Goal: Task Accomplishment & Management: Complete application form

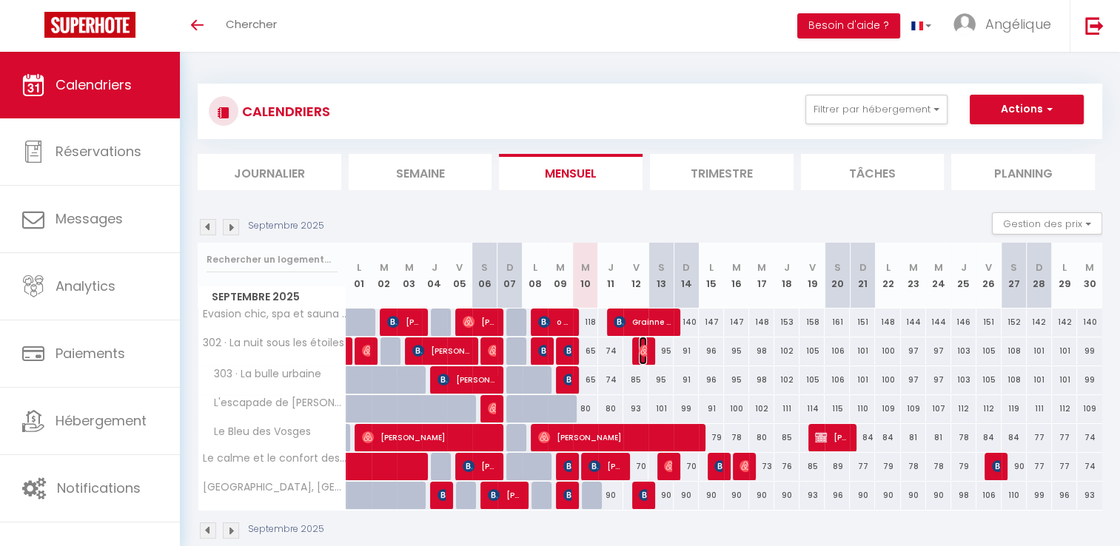
click at [644, 351] on img at bounding box center [645, 351] width 12 height 12
select select "OK"
select select "1"
select select "0"
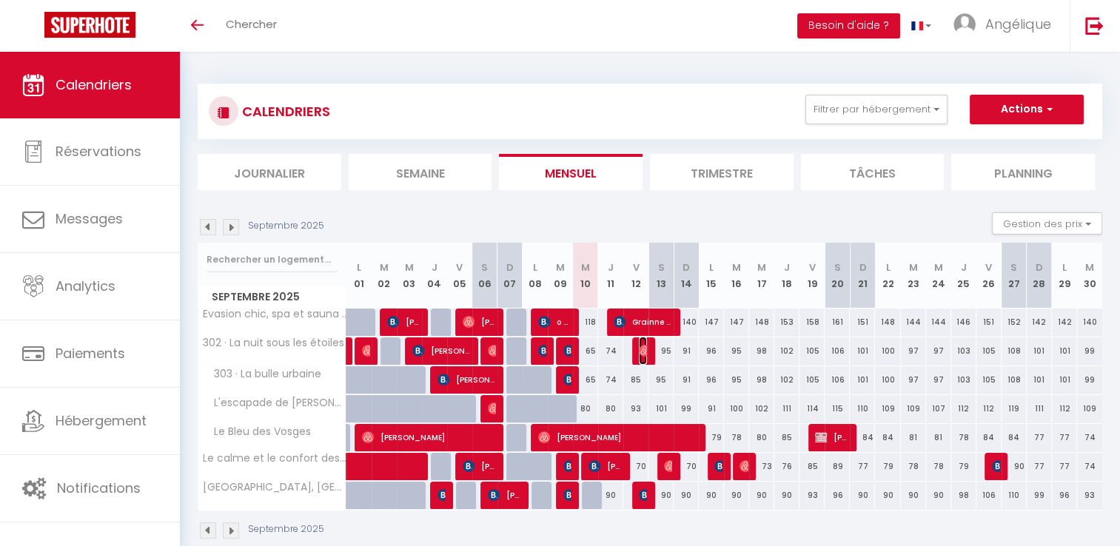
select select "1"
select select
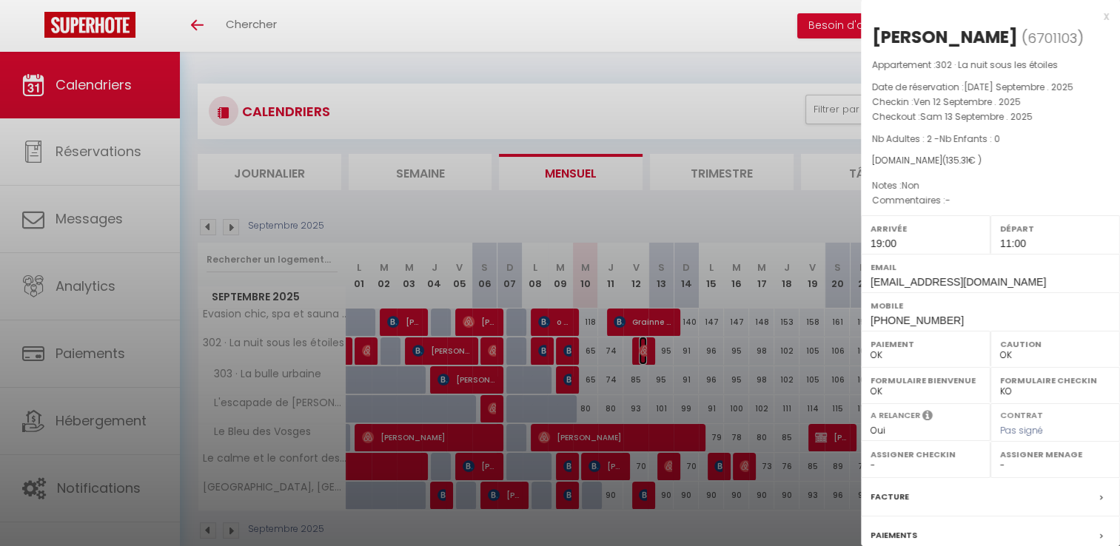
select select "35145"
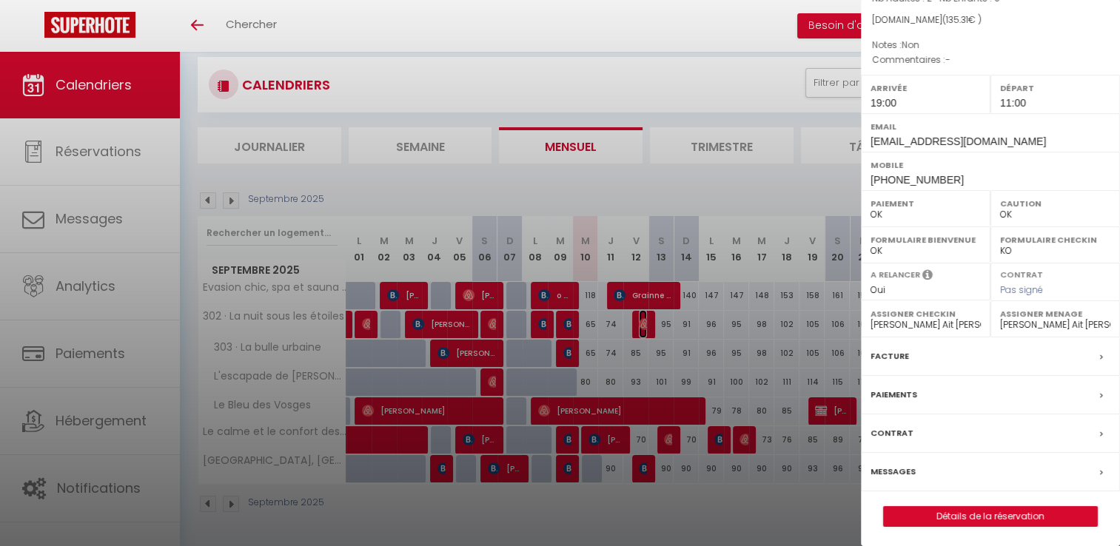
scroll to position [52, 0]
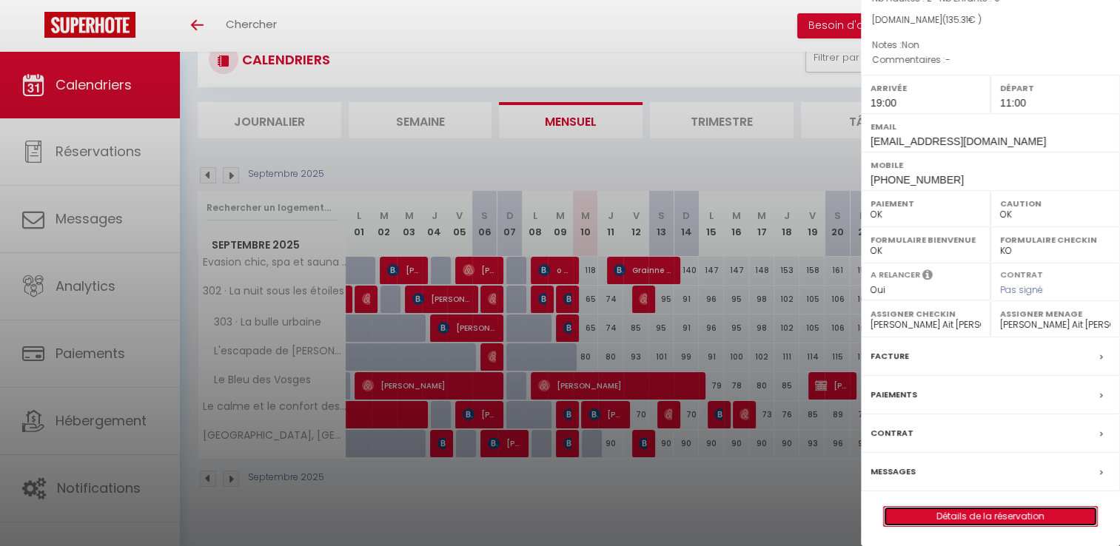
click at [967, 514] on link "Détails de la réservation" at bounding box center [990, 516] width 213 height 19
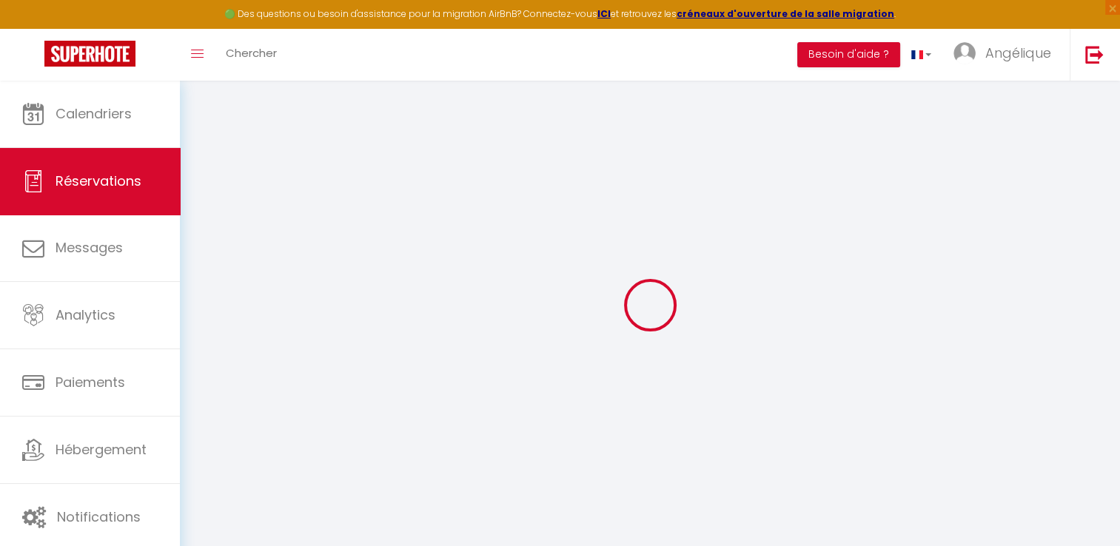
type input "Segolene"
type input "[PERSON_NAME]"
type input "[EMAIL_ADDRESS][DOMAIN_NAME]"
type input "[EMAIL_ADDRESS][PERSON_NAME][DOMAIN_NAME]"
type input "[PHONE_NUMBER]"
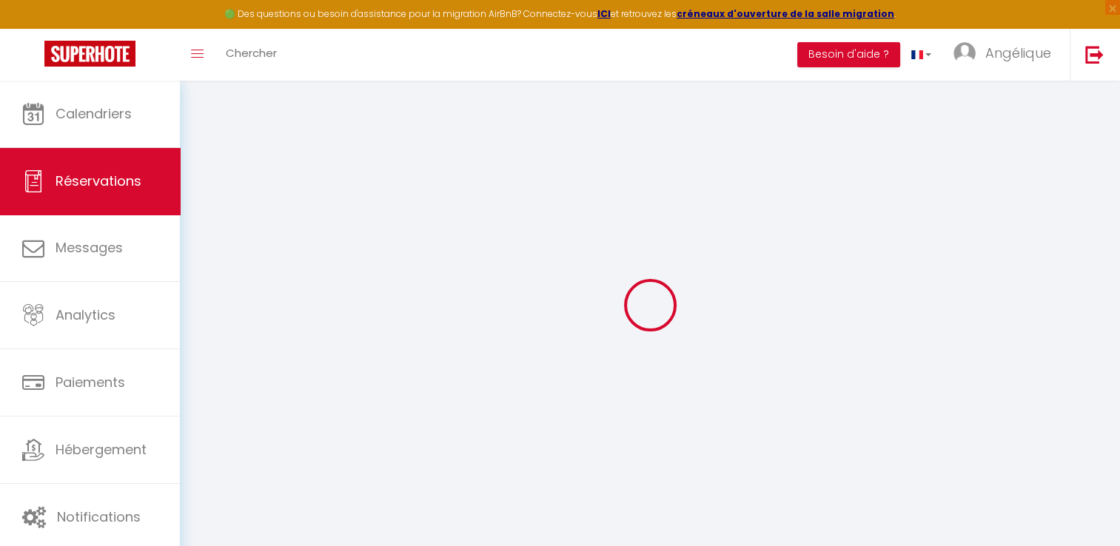
type input "0687438501"
select select
type input "19.65"
select select "49207"
select select "1"
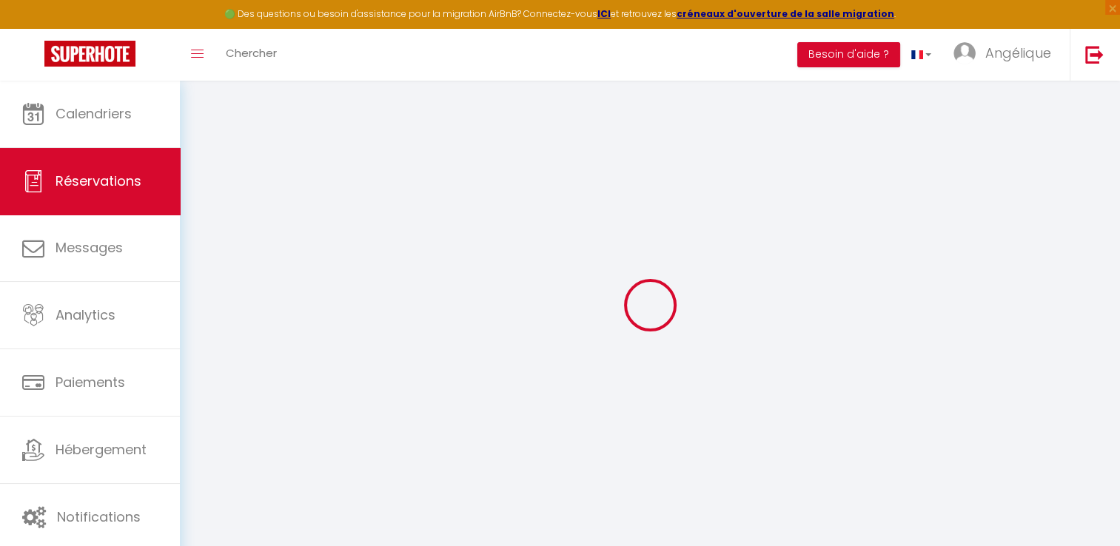
select select
type input "2"
select select "12"
select select
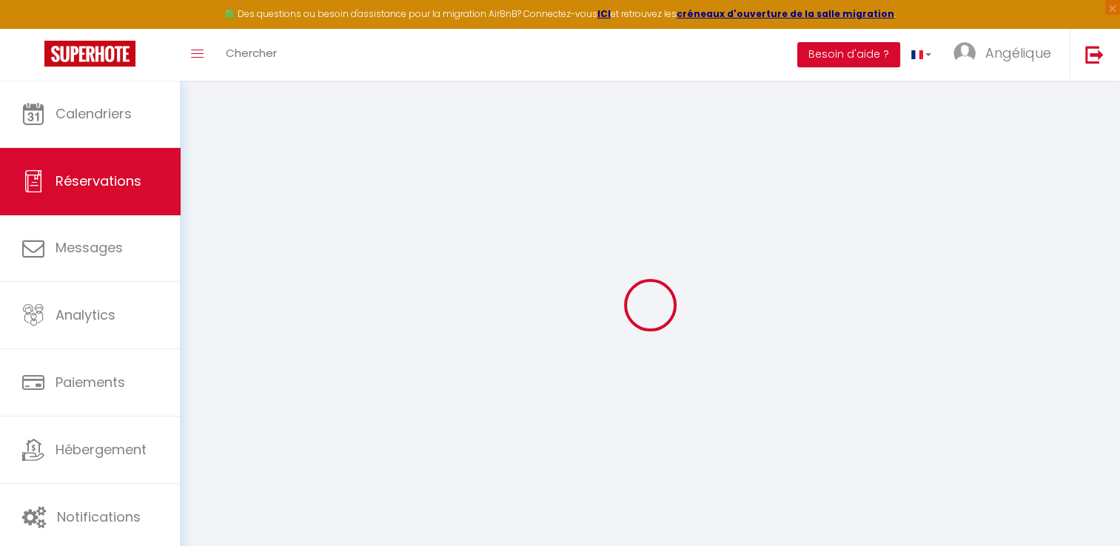
type input "98"
checkbox input "false"
type input "0"
select select "1"
type input "23"
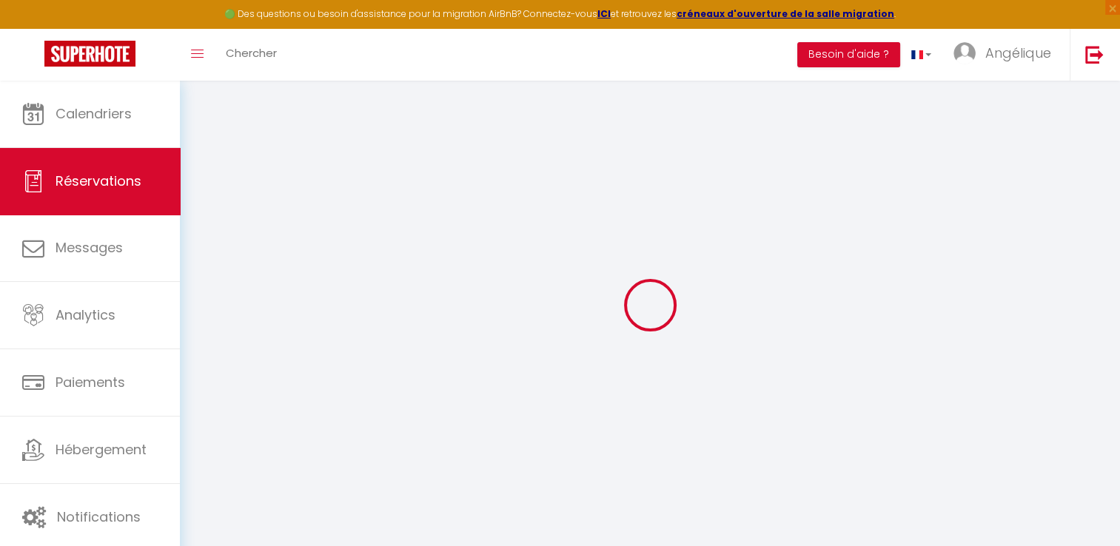
type input "0"
select select
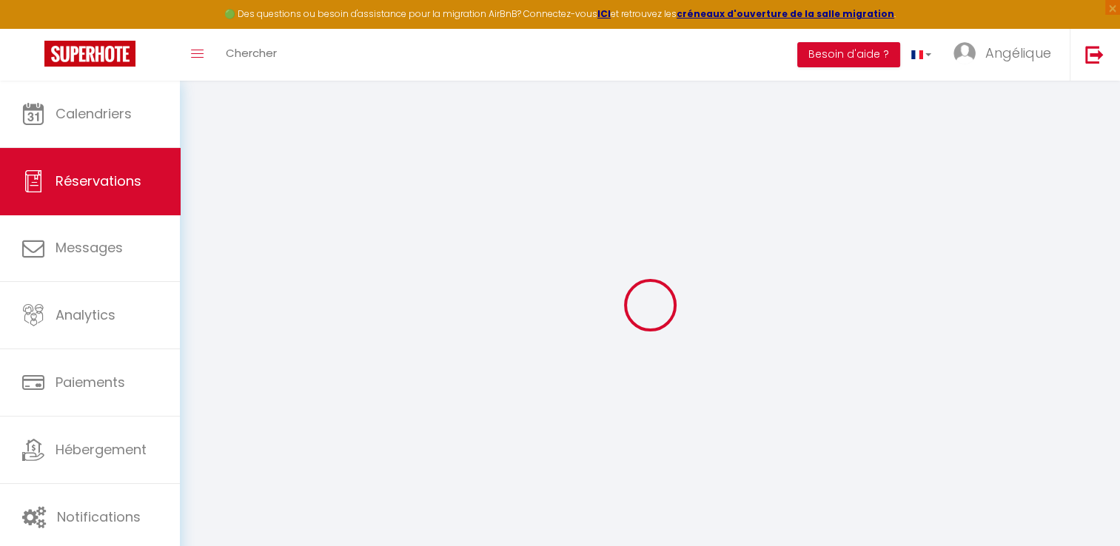
select select "15"
checkbox input "false"
select select
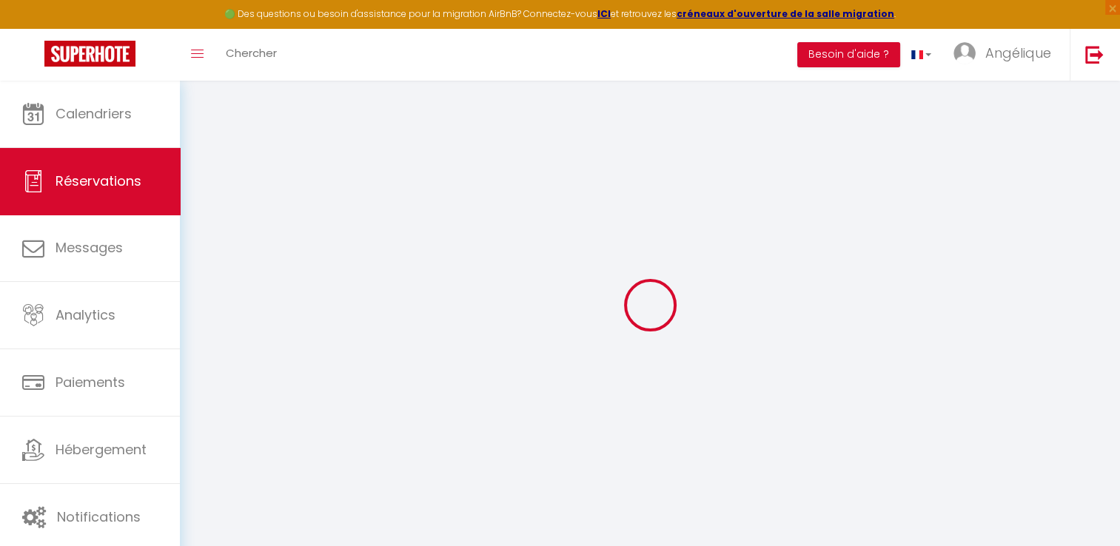
checkbox input "false"
select select
checkbox input "false"
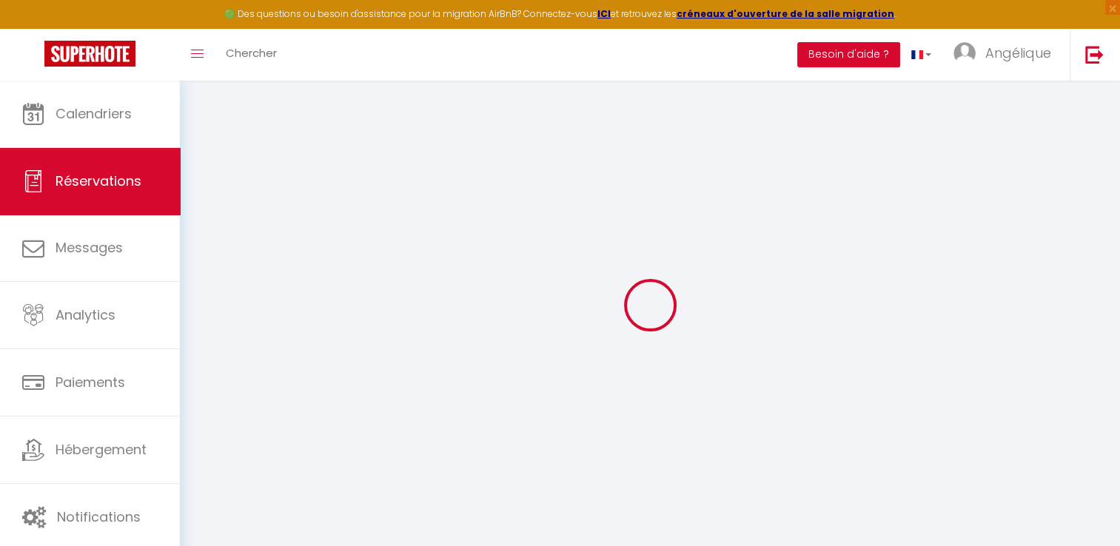
type \?0 "Non"
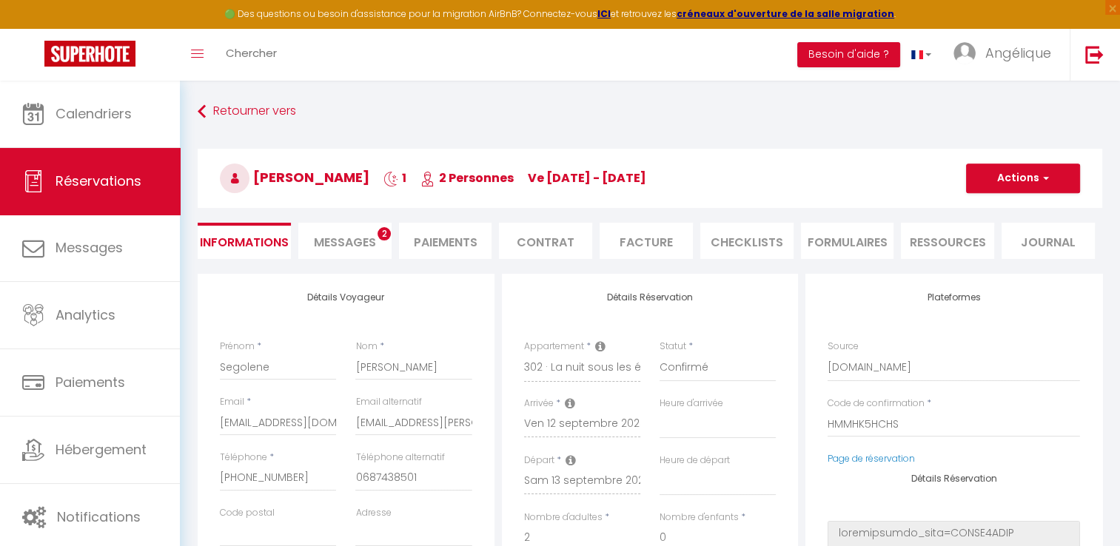
select select
type input "33"
type input "4.31"
select select
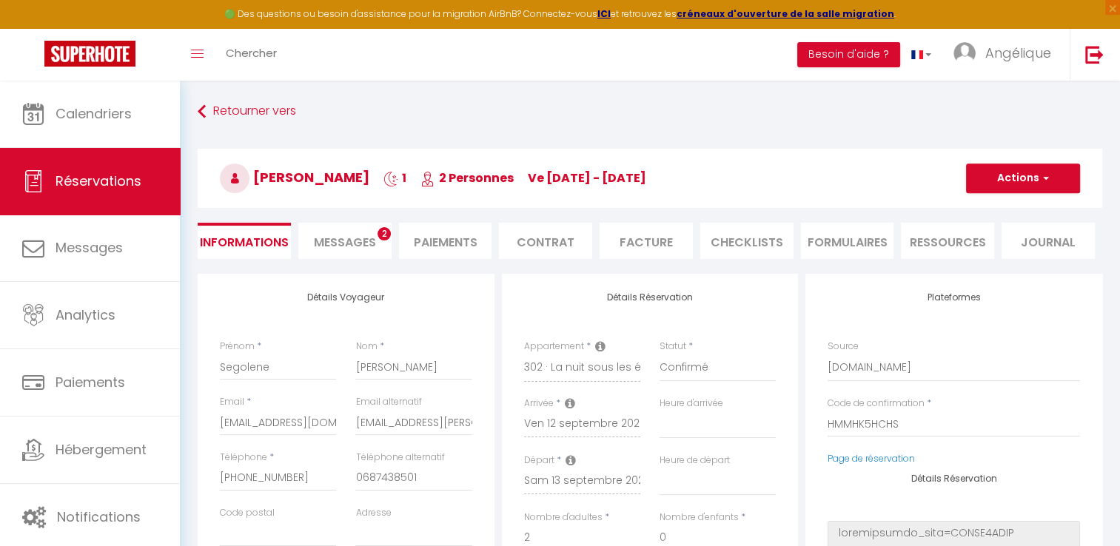
checkbox input "false"
select select
checkbox input "false"
select select "19:00"
select select "11:00"
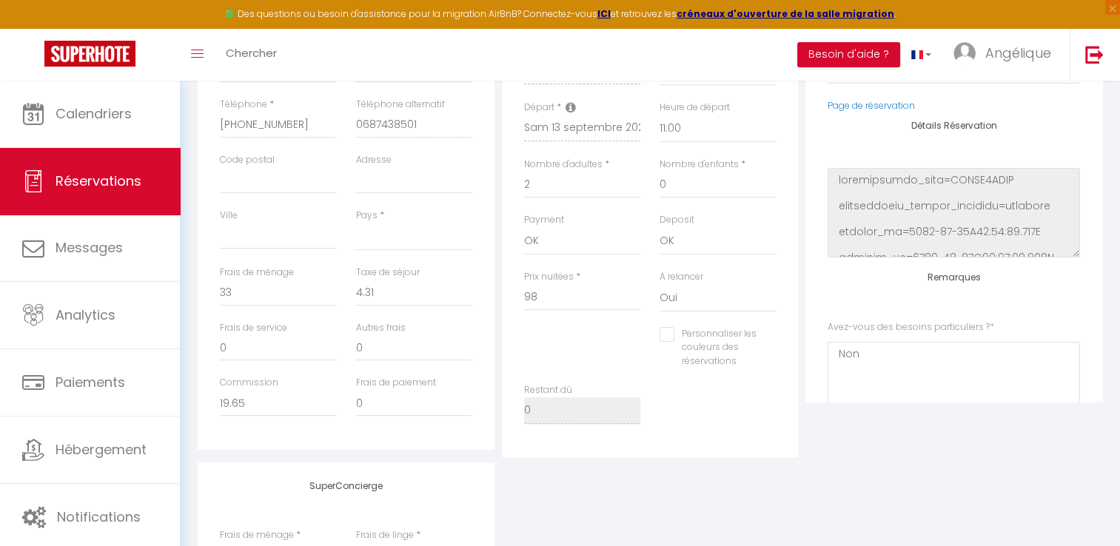
scroll to position [370, 0]
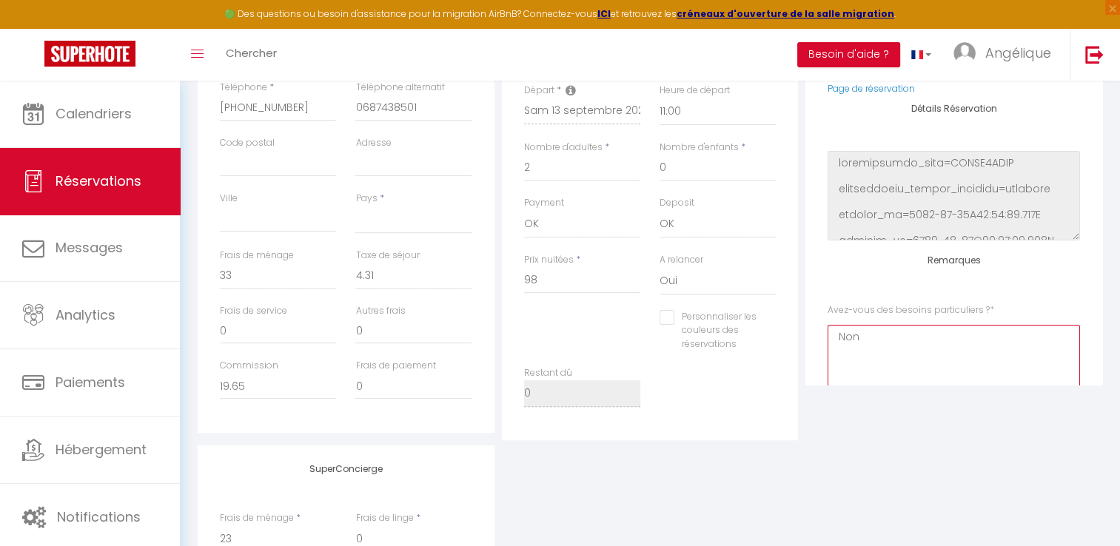
drag, startPoint x: 900, startPoint y: 350, endPoint x: 657, endPoint y: 366, distance: 244.0
click at [657, 366] on div "Détails Voyageur Prénom * Segolene Nom * [PERSON_NAME] Email * [EMAIL_ADDRESS][…" at bounding box center [650, 172] width 912 height 537
click at [839, 351] on \?0 "Non" at bounding box center [954, 370] width 252 height 90
click at [833, 342] on \?0 "Non" at bounding box center [954, 370] width 252 height 90
click at [1038, 337] on \?0 "ATTENTION : Départ des voyageurs à 13h au lieu de 11h00 Non" at bounding box center [954, 370] width 252 height 90
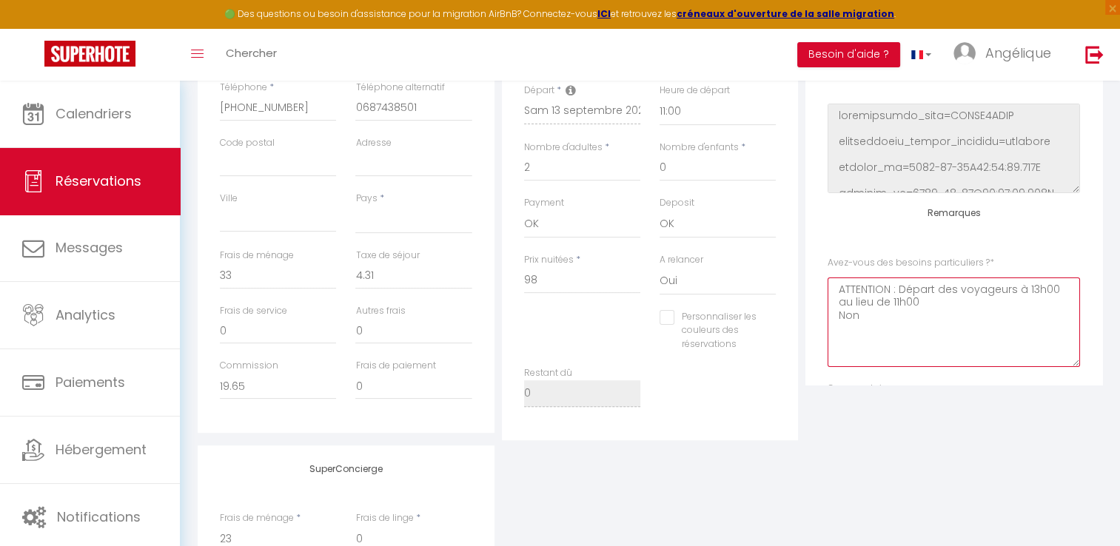
scroll to position [74, 0]
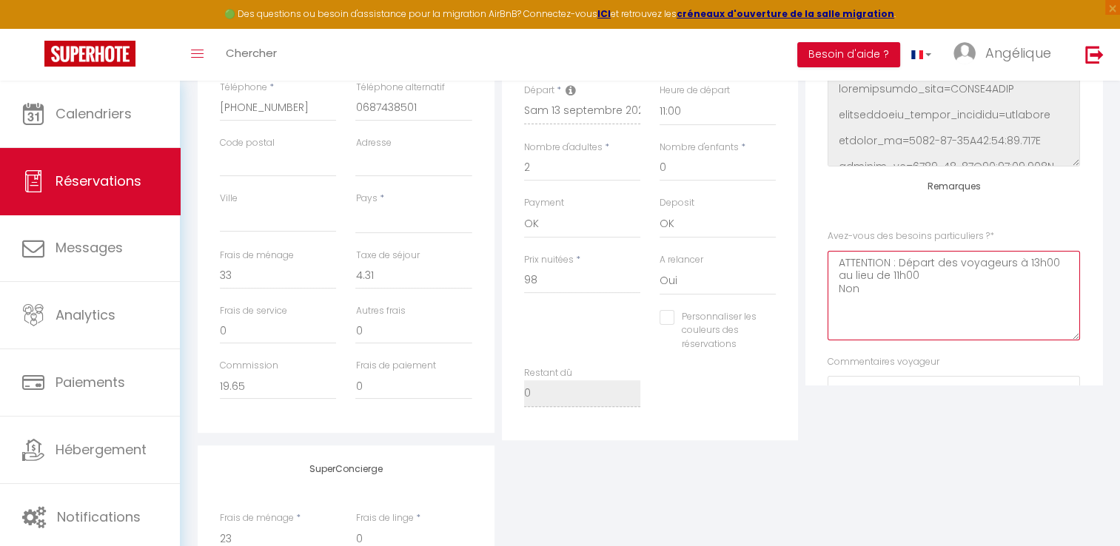
click at [905, 301] on \?0 "ATTENTION : Départ des voyageurs à 13h00 au lieu de 11h00 Non" at bounding box center [954, 296] width 252 height 90
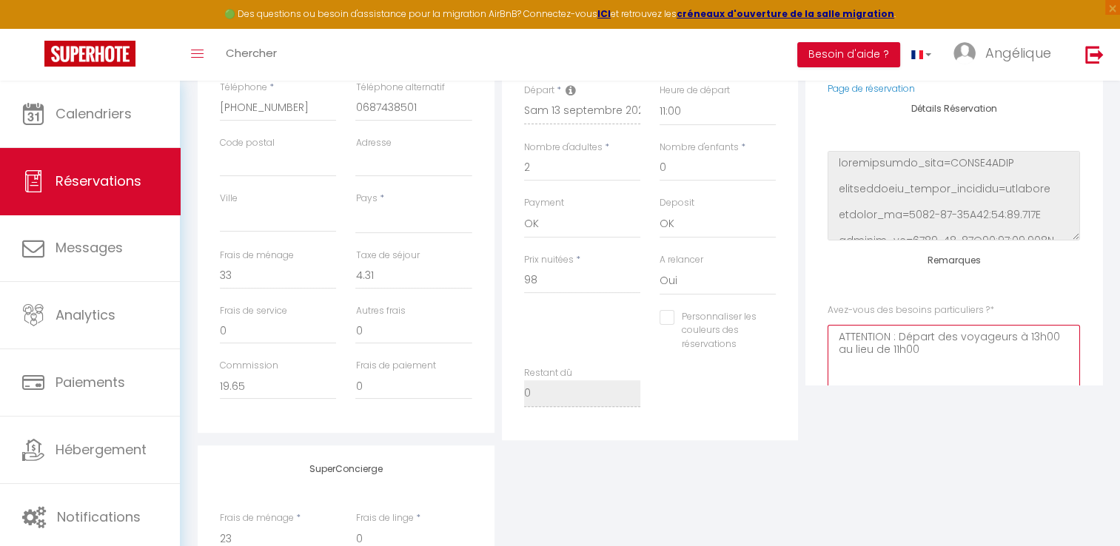
scroll to position [0, 0]
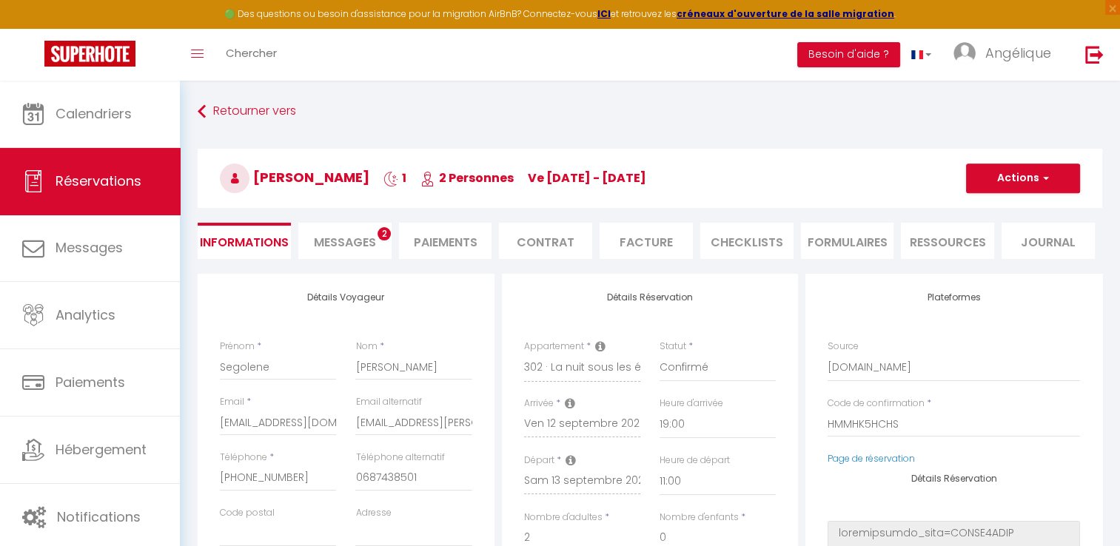
type \?0 "ATTENTION : Départ des voyageurs à 13h00 au lieu de 11h00"
click at [1007, 175] on button "Actions" at bounding box center [1023, 179] width 114 height 30
click at [1002, 213] on link "Enregistrer" at bounding box center [1008, 210] width 117 height 19
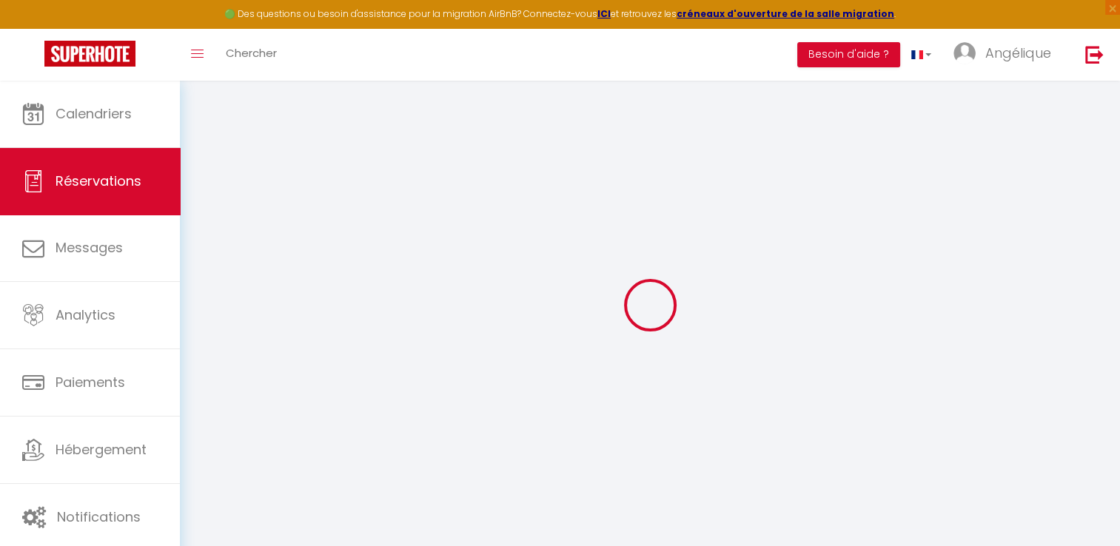
select select "not_cancelled"
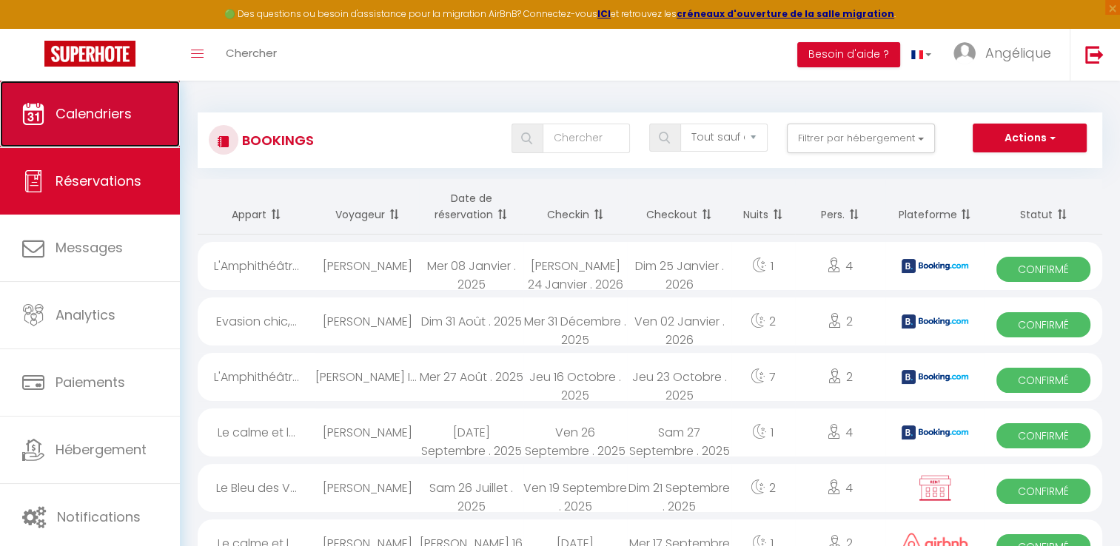
click at [97, 139] on link "Calendriers" at bounding box center [90, 114] width 180 height 67
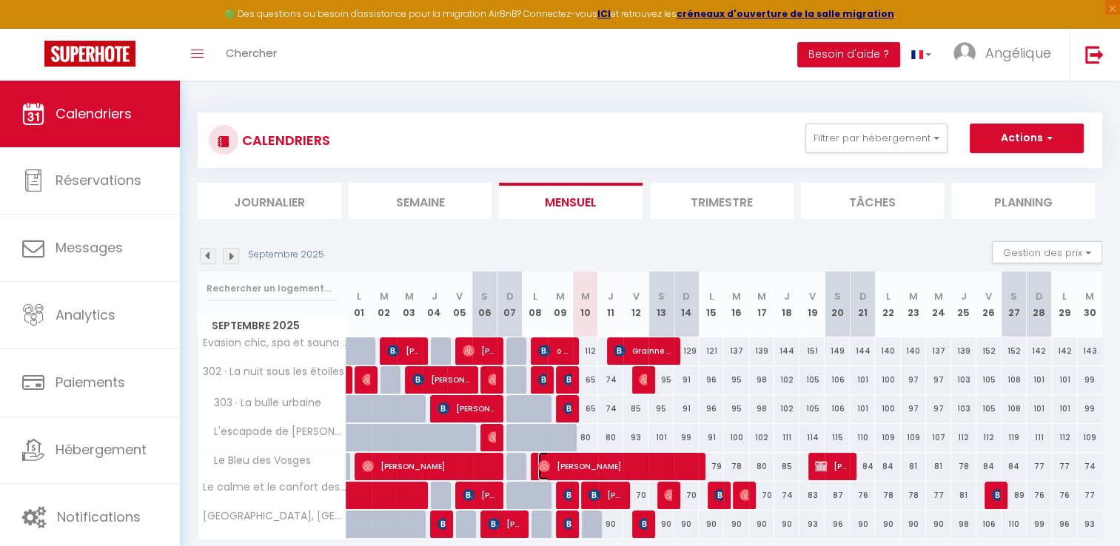
click at [655, 459] on span "[PERSON_NAME]" at bounding box center [617, 466] width 159 height 28
select select "OK"
select select "0"
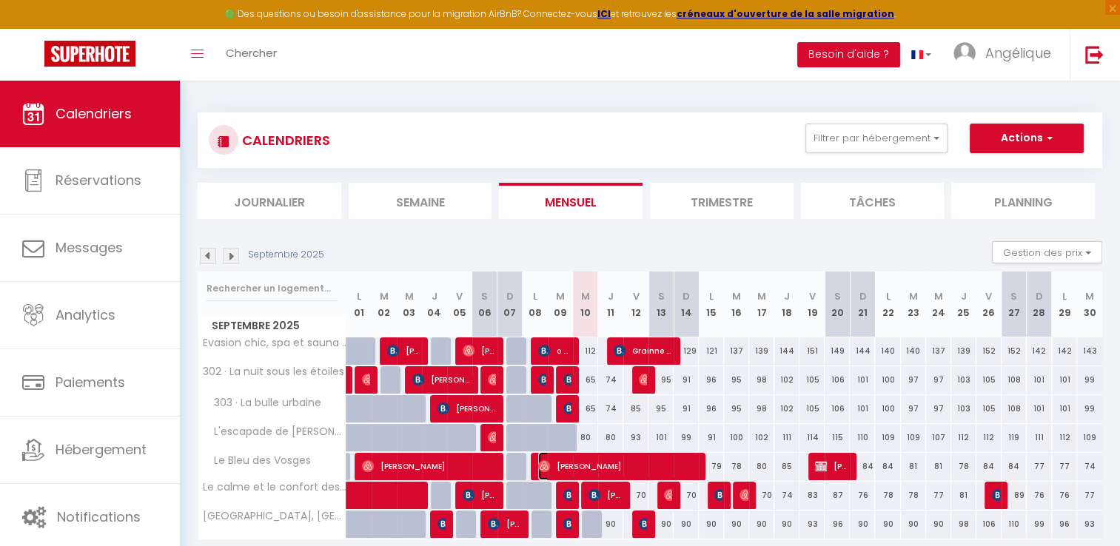
select select "1"
select select
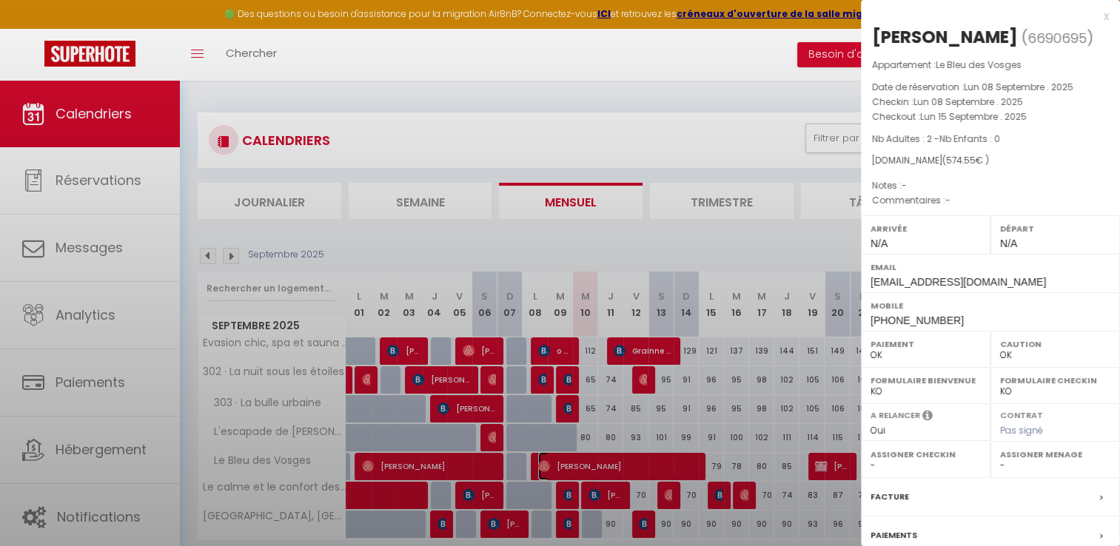
select select "33918"
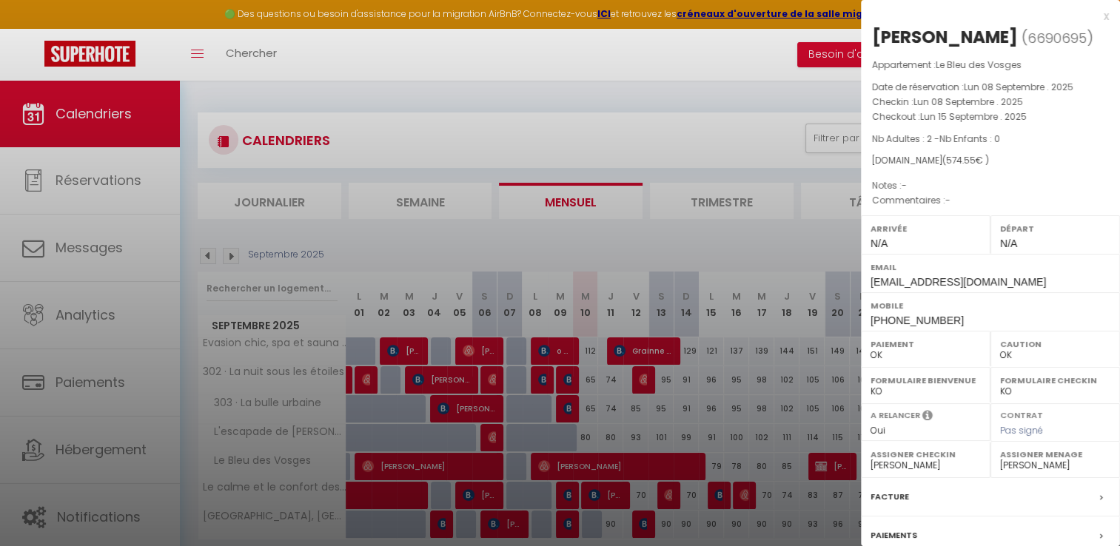
click at [655, 459] on div at bounding box center [560, 273] width 1120 height 546
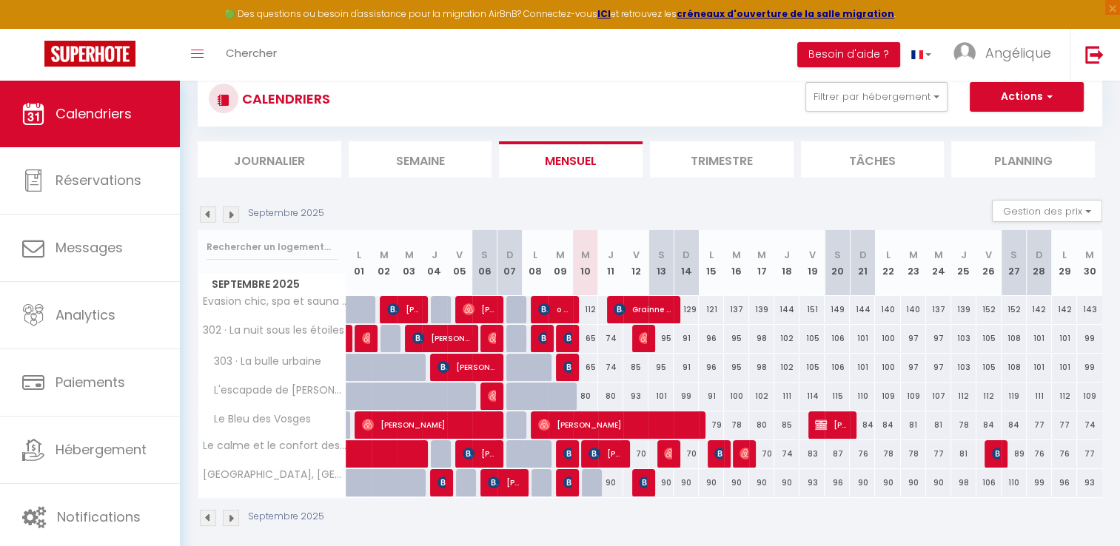
scroll to position [74, 0]
